Goal: Download file/media

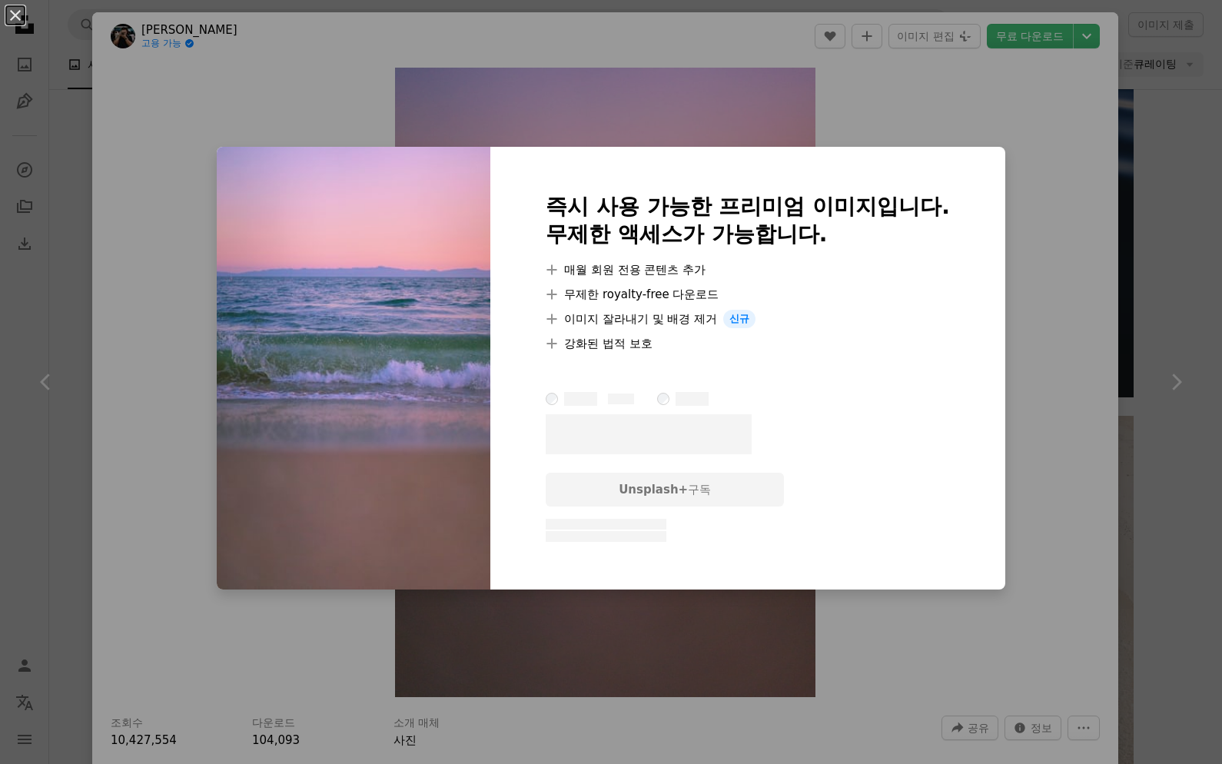
scroll to position [336, 0]
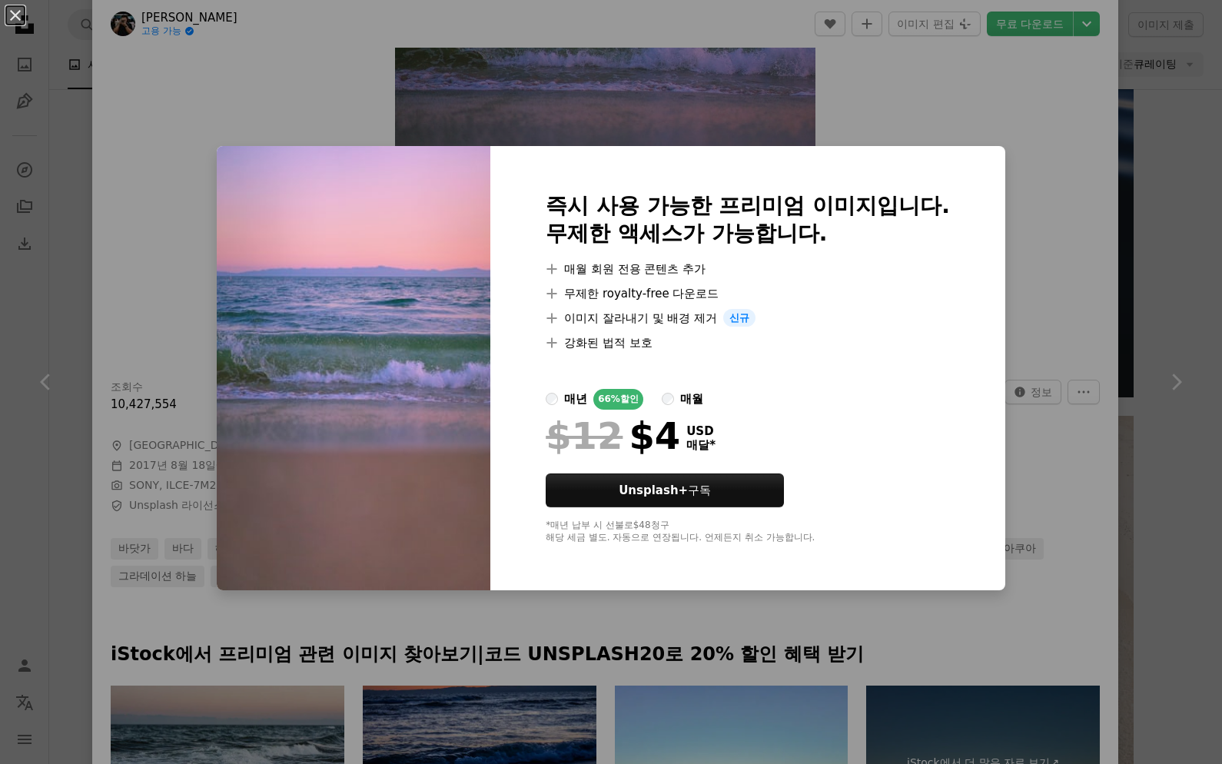
click at [1048, 116] on div "An X shape 즉시 사용 가능한 프리미엄 이미지입니다. 무제한 액세스가 가능합니다. A plus sign 매월 회원 전용 콘텐츠 추가 A…" at bounding box center [611, 382] width 1222 height 764
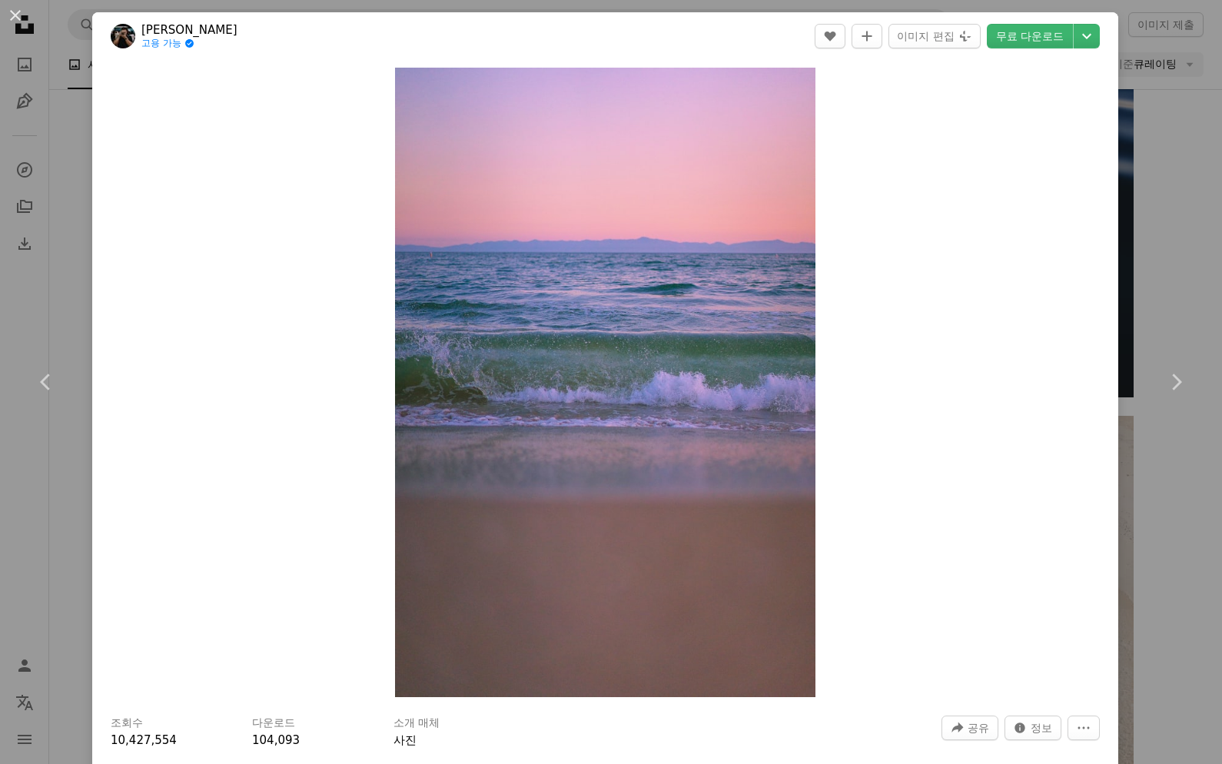
click at [1048, 34] on link "무료 다운로드" at bounding box center [1030, 36] width 86 height 25
click at [1100, 729] on button "More Actions" at bounding box center [1084, 728] width 32 height 25
click at [1063, 738] on dialog "An X shape Chevron left Chevron right [PERSON_NAME] 고용 가능 A checkmark inside of…" at bounding box center [611, 382] width 1222 height 764
click at [1053, 730] on span "정보" at bounding box center [1042, 728] width 22 height 23
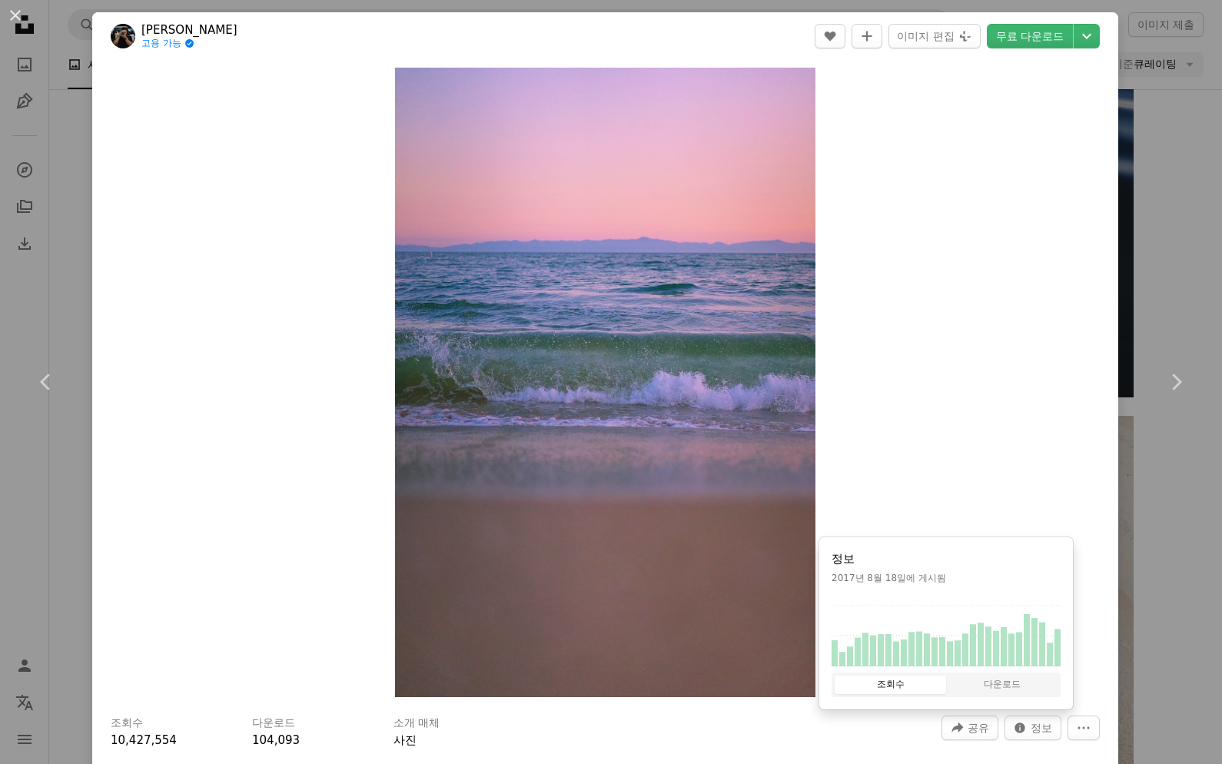
click at [168, 605] on div "Zoom in" at bounding box center [605, 382] width 1026 height 645
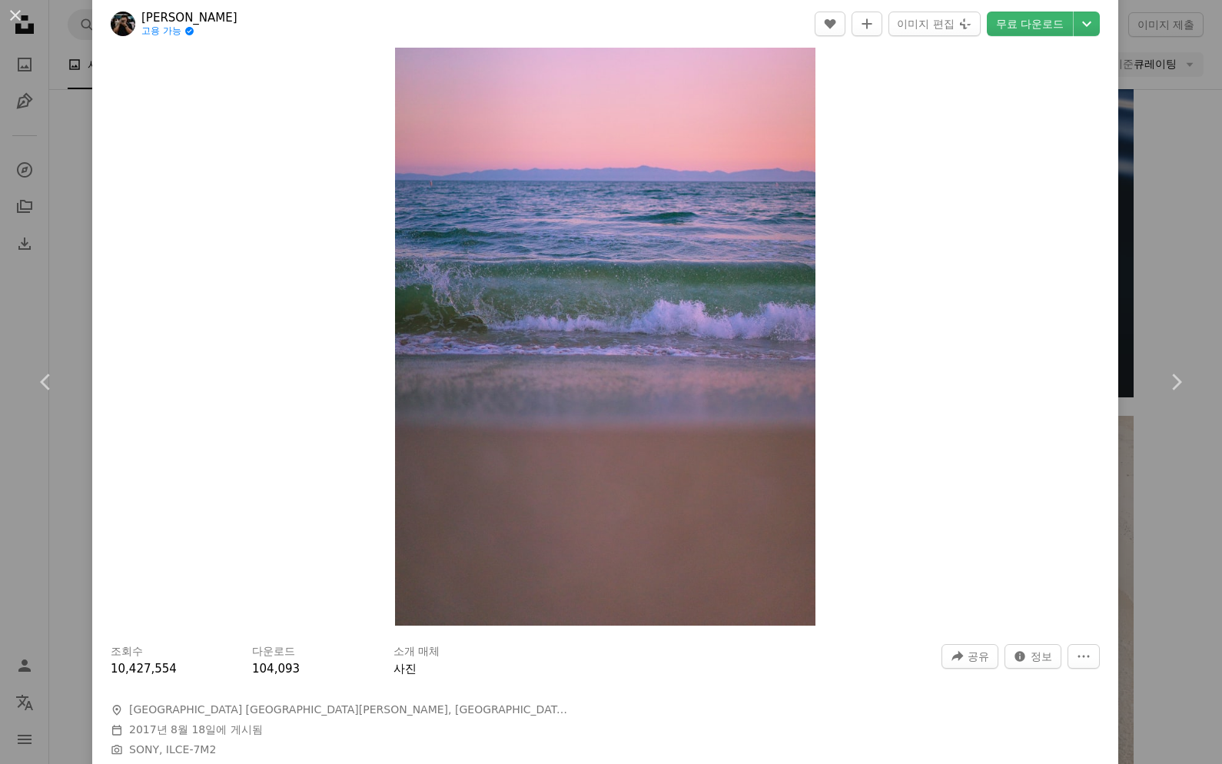
scroll to position [91, 0]
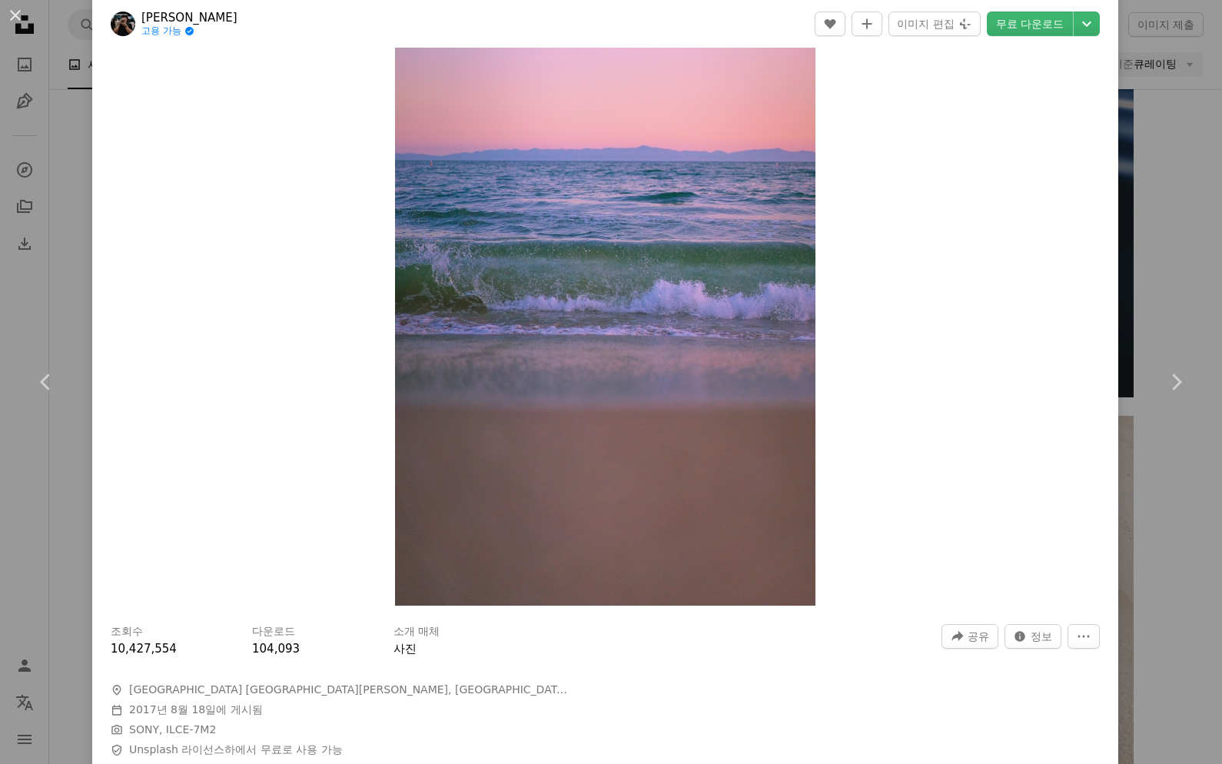
click at [276, 665] on div at bounding box center [606, 670] width 990 height 25
click at [266, 646] on span "104,093" at bounding box center [276, 649] width 48 height 14
click at [1153, 467] on div "An X shape Chevron left Chevron right [PERSON_NAME] 고용 가능 A checkmark inside of…" at bounding box center [611, 382] width 1222 height 764
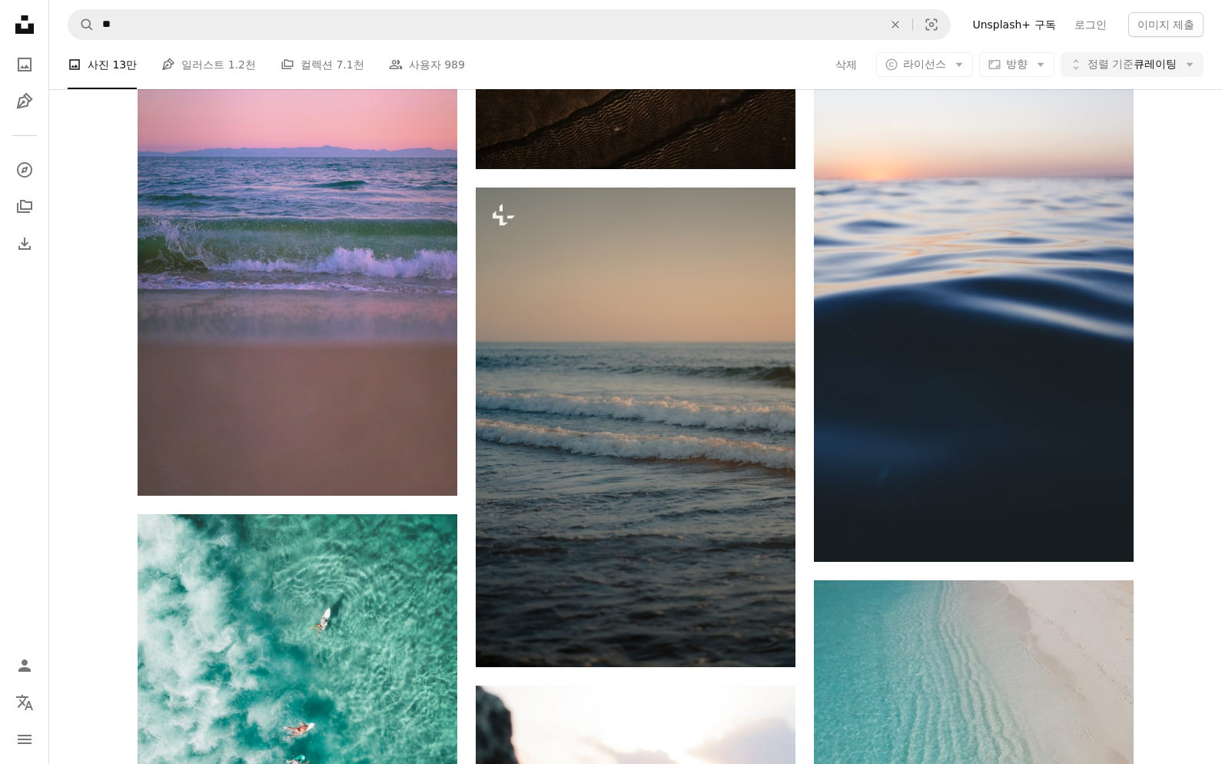
scroll to position [13429, 0]
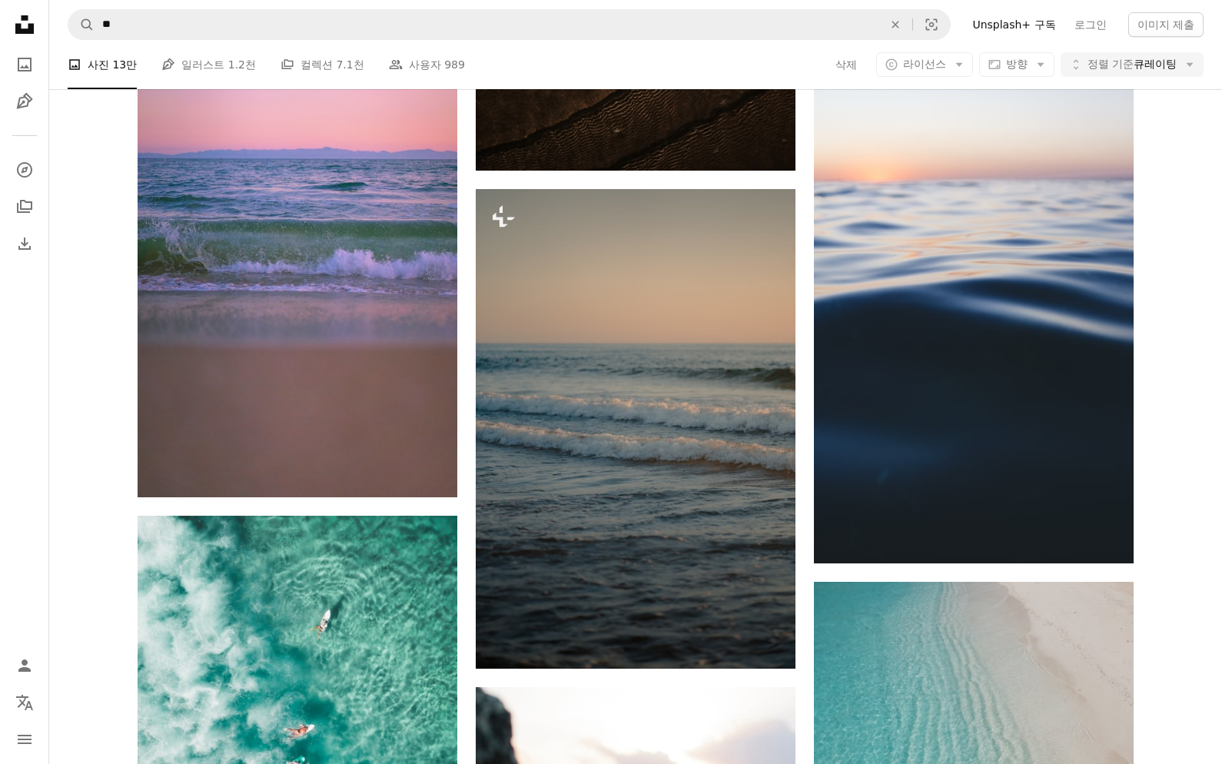
click at [19, 250] on icon "다운로드 내역" at bounding box center [24, 244] width 12 height 12
